Goal: Task Accomplishment & Management: Manage account settings

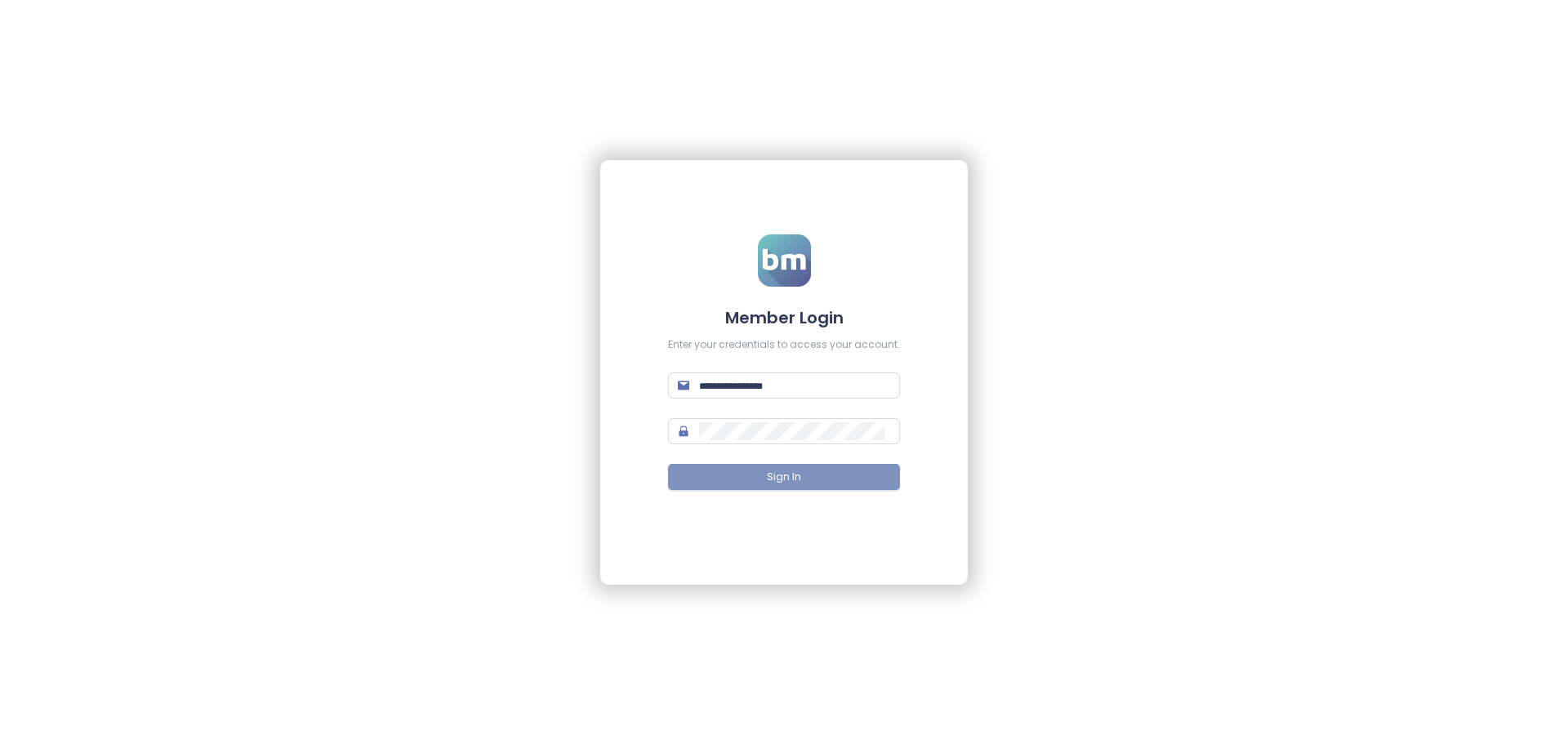
type input "**********"
click at [789, 476] on span "Sign In" at bounding box center [784, 477] width 34 height 15
type input "**********"
click at [794, 482] on span "Sign In" at bounding box center [784, 477] width 34 height 15
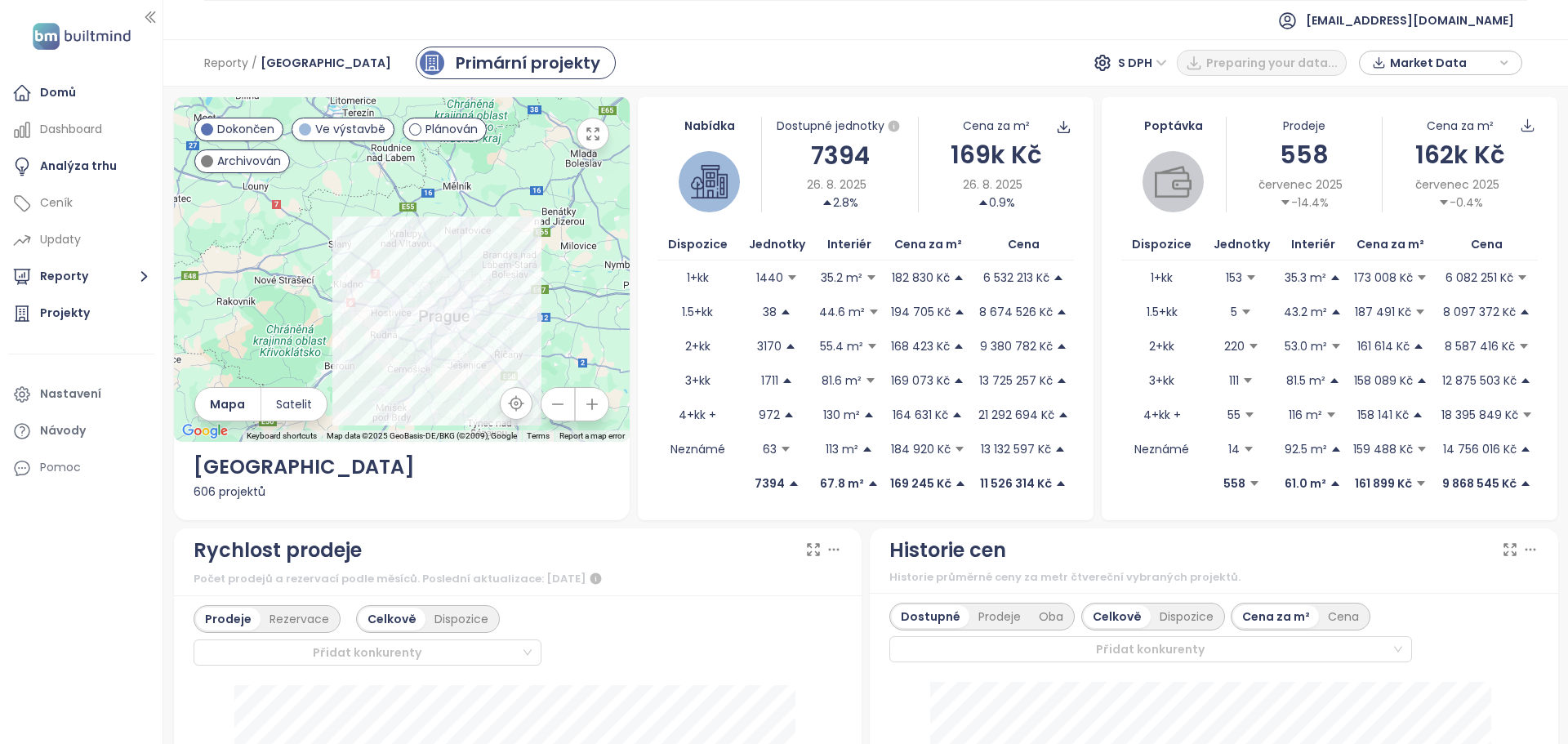
click at [555, 417] on button "button" at bounding box center [557, 404] width 32 height 32
click at [555, 416] on button "button" at bounding box center [557, 404] width 32 height 32
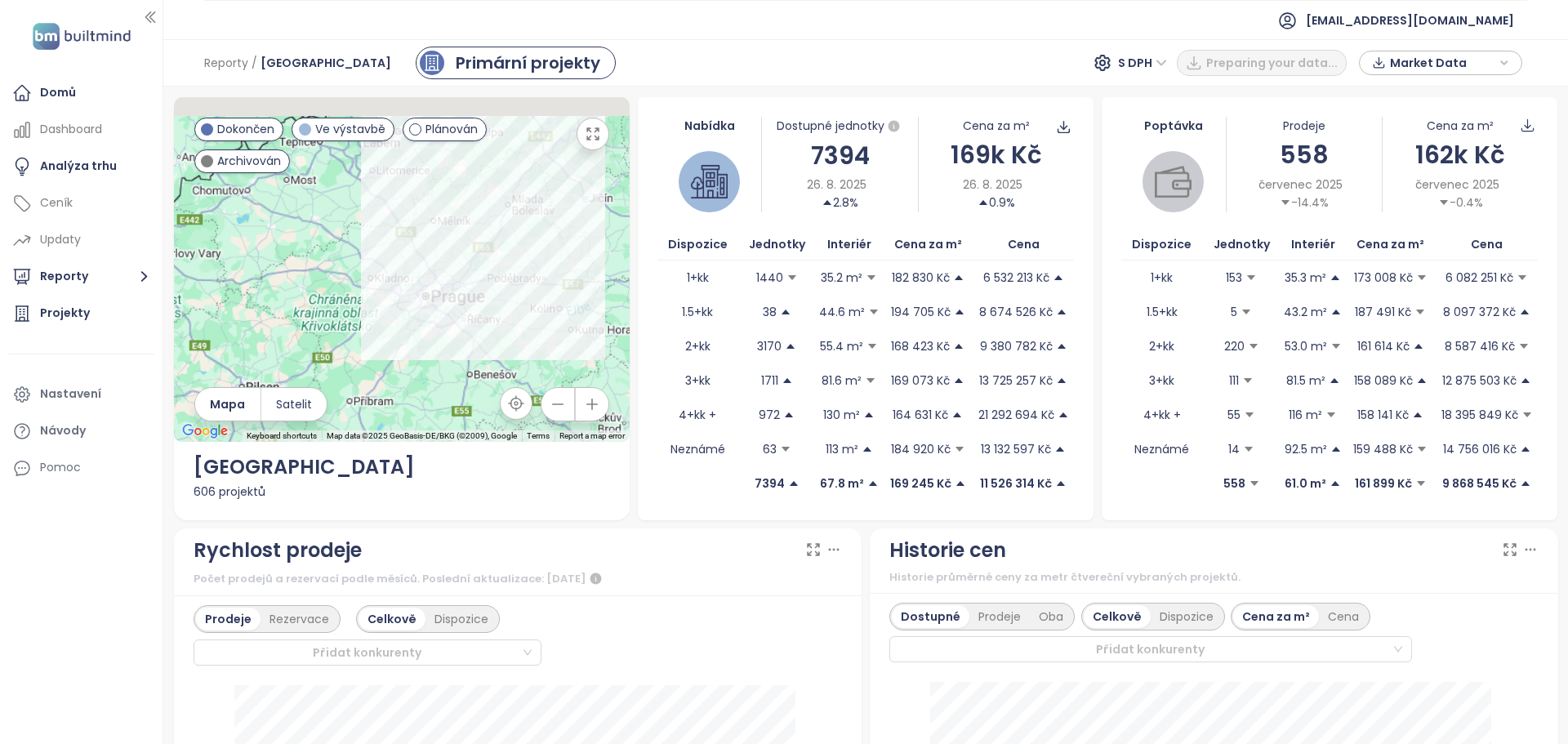
click at [555, 415] on button "button" at bounding box center [557, 404] width 32 height 32
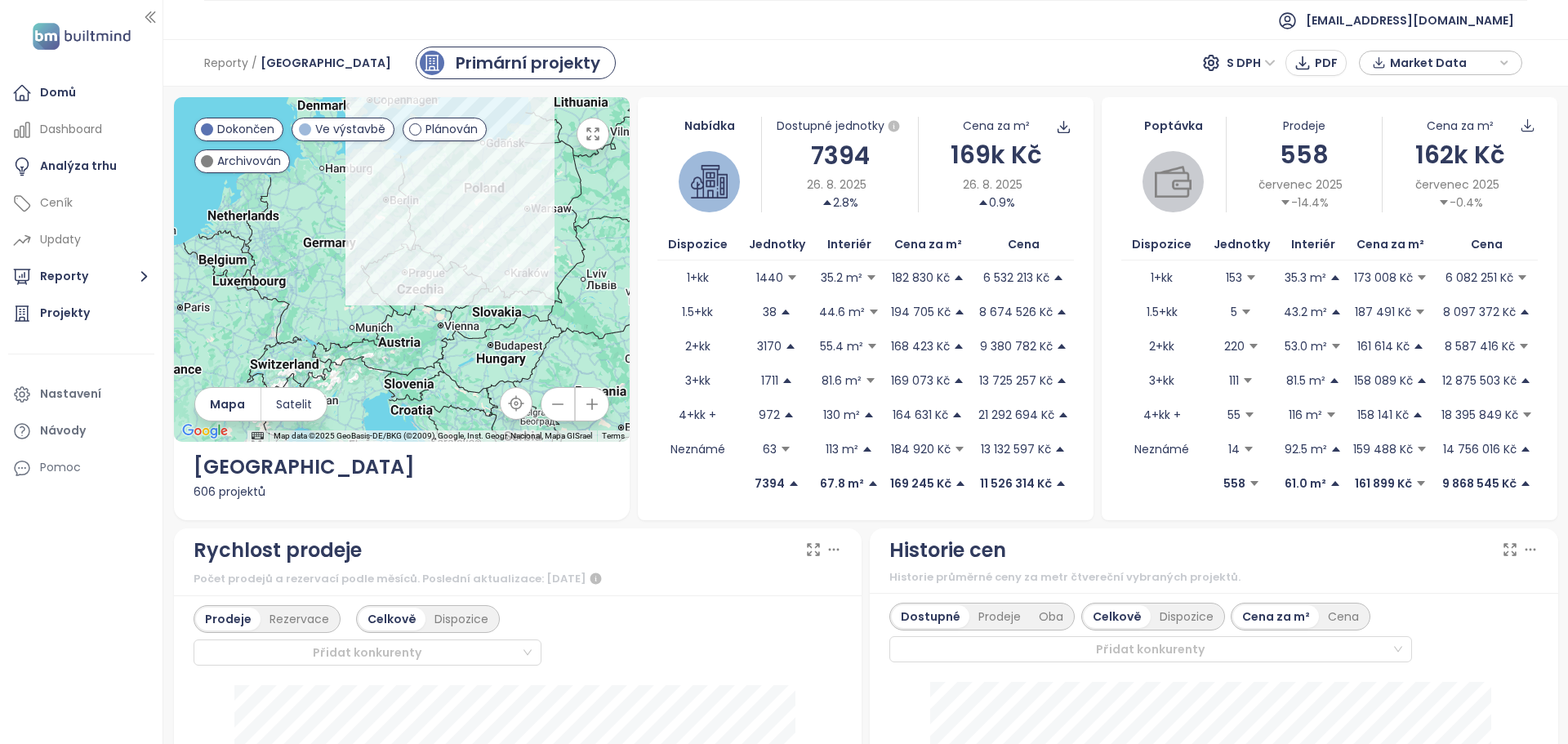
click at [585, 401] on icon "button" at bounding box center [591, 404] width 16 height 16
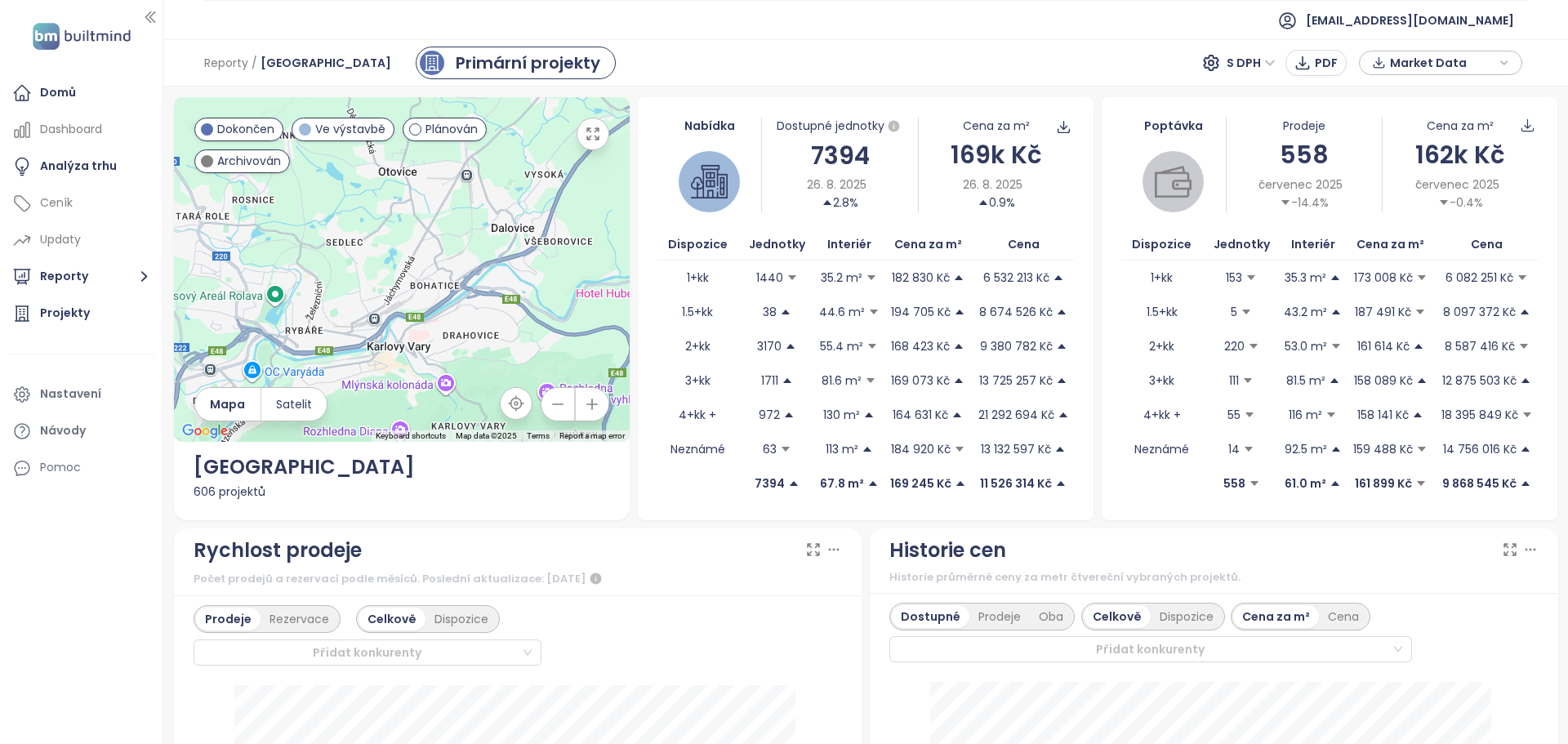
drag, startPoint x: 380, startPoint y: 230, endPoint x: 441, endPoint y: 347, distance: 131.9
click at [441, 347] on div at bounding box center [401, 269] width 456 height 344
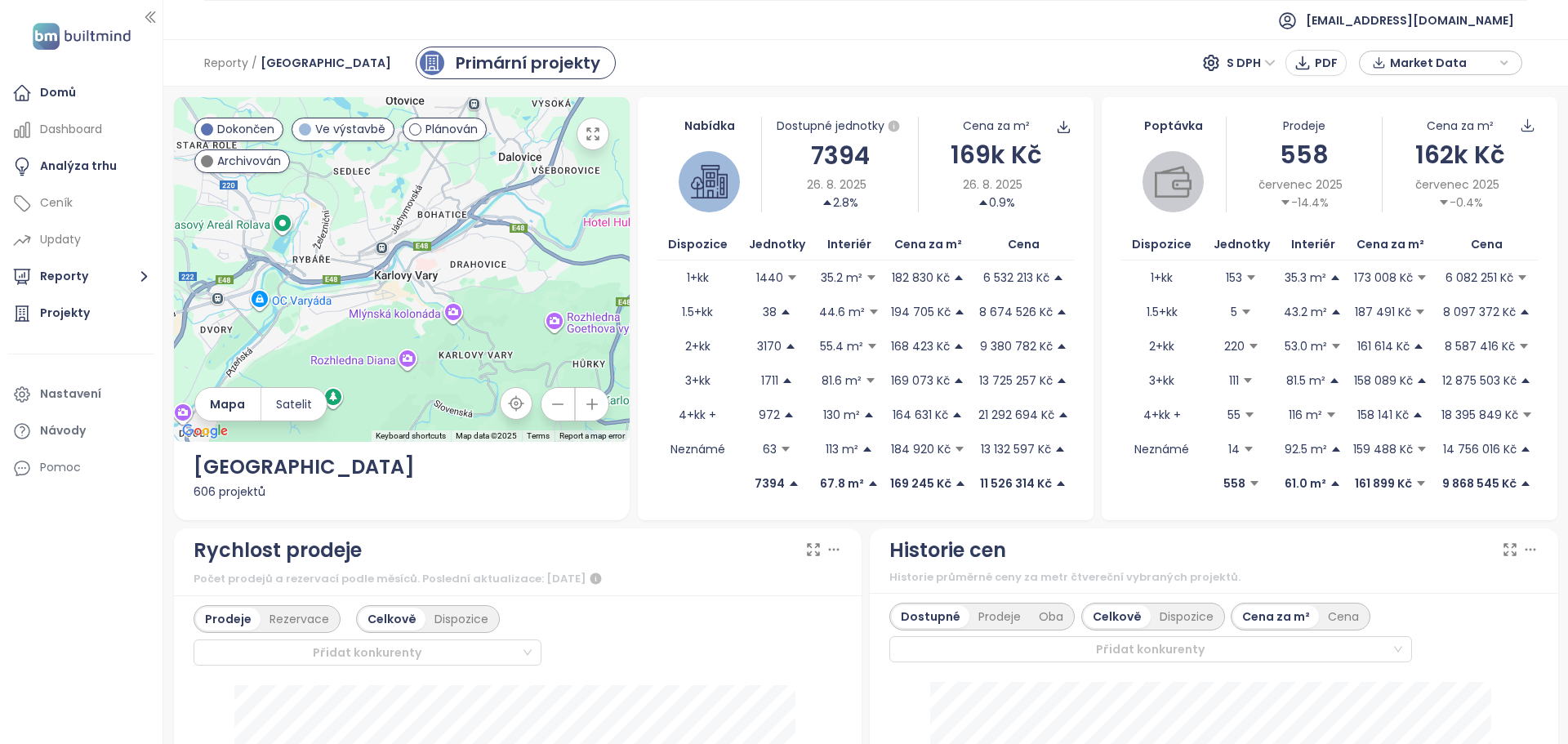
drag, startPoint x: 435, startPoint y: 328, endPoint x: 442, endPoint y: 257, distance: 71.3
click at [442, 257] on div at bounding box center [401, 269] width 456 height 344
click at [383, 271] on div at bounding box center [401, 269] width 456 height 344
